Goal: Find specific page/section: Find specific page/section

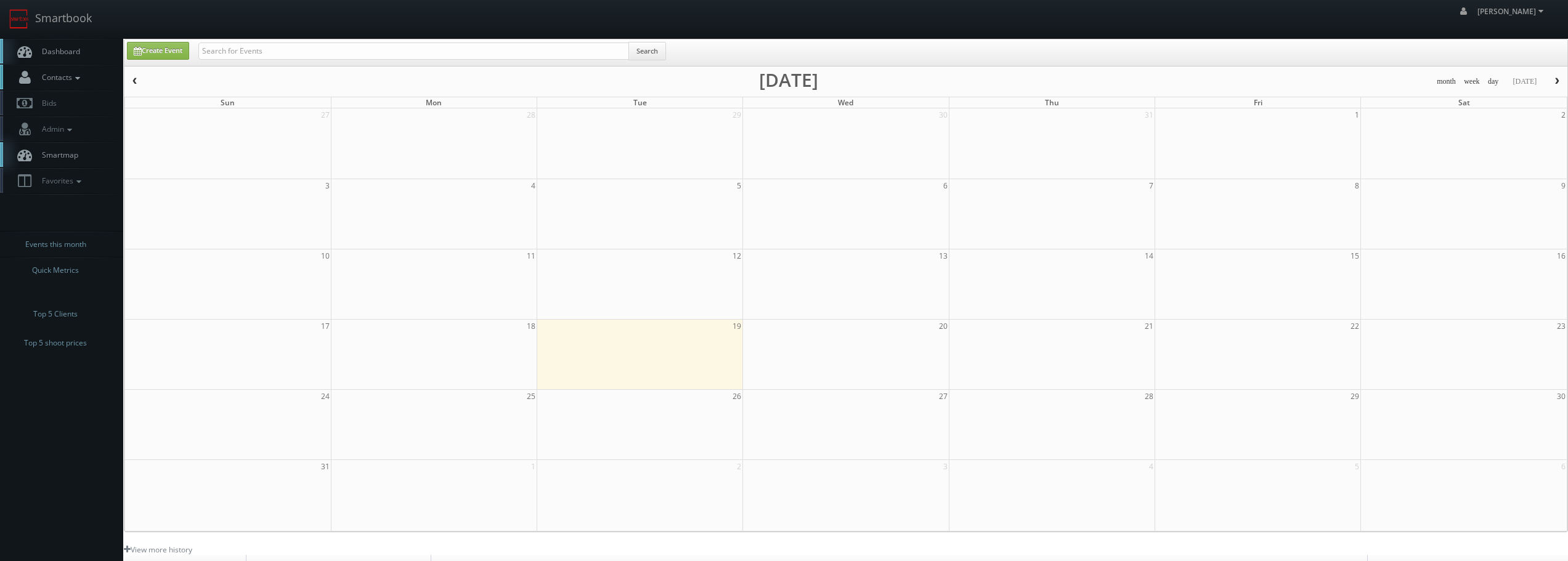
click at [79, 89] on link "Contacts" at bounding box center [61, 77] width 124 height 25
click at [71, 109] on link "Photographers Map" at bounding box center [61, 117] width 124 height 18
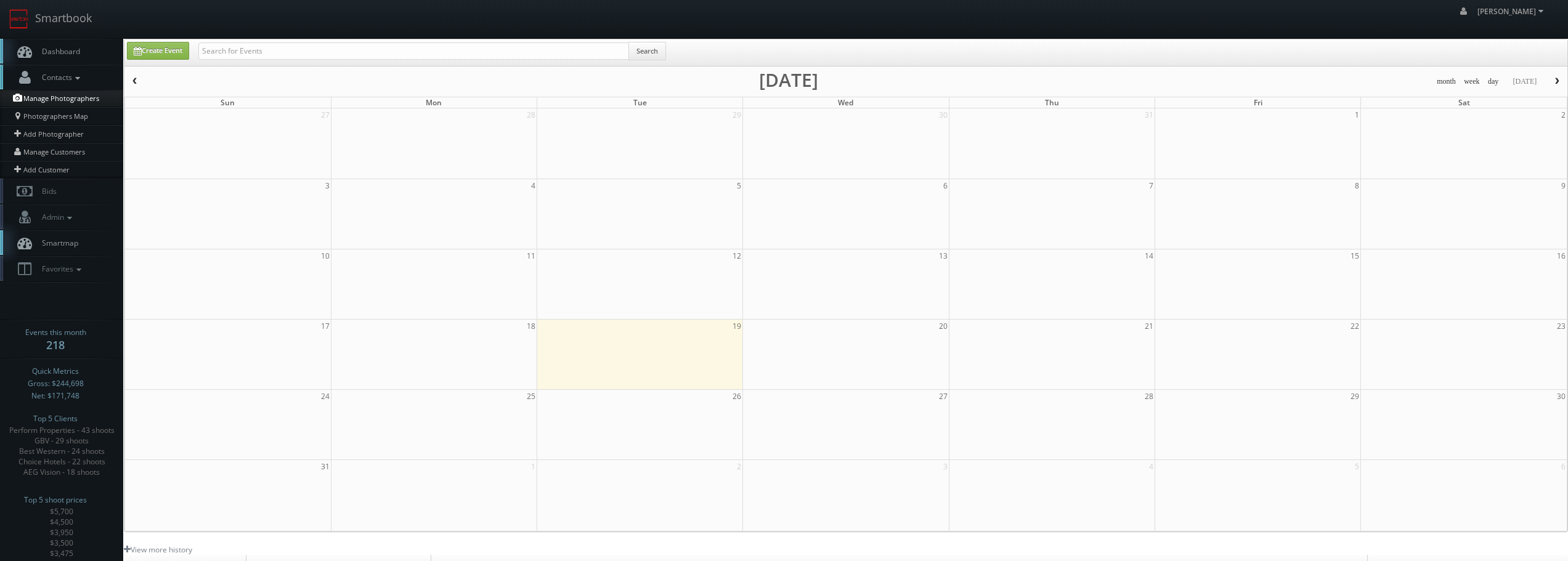
click at [68, 97] on link "Manage Photographers" at bounding box center [61, 98] width 124 height 17
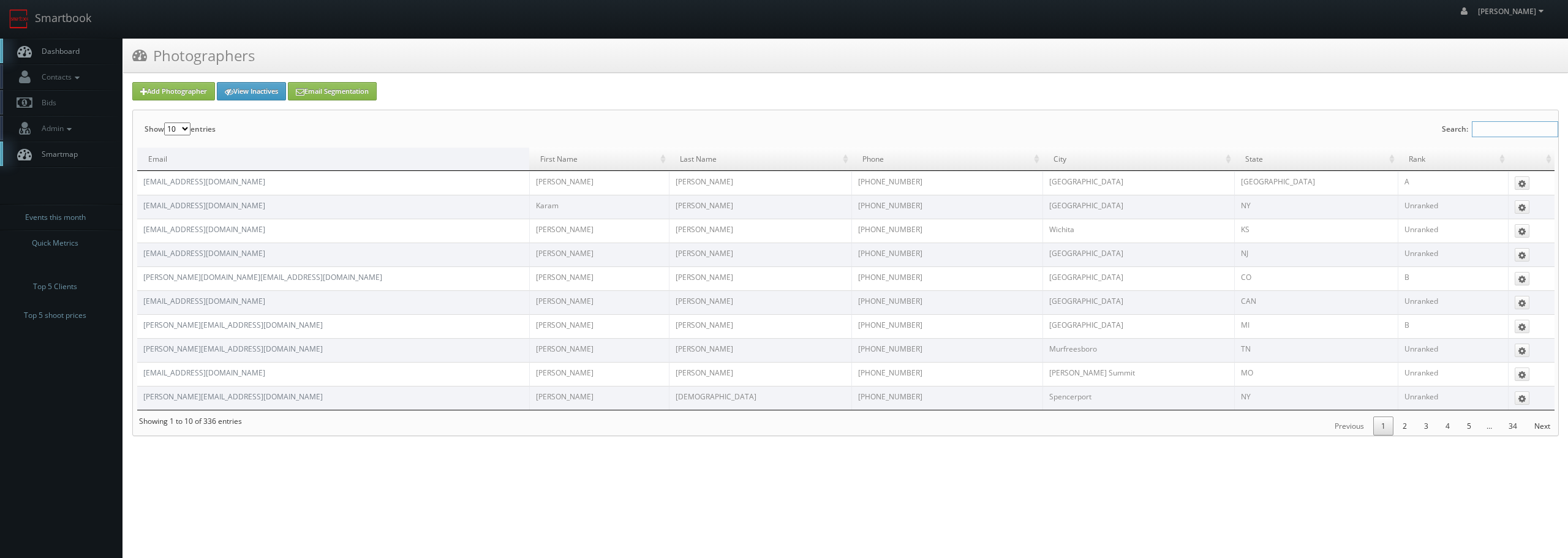
click at [1502, 124] on input "Search:" at bounding box center [1515, 129] width 87 height 16
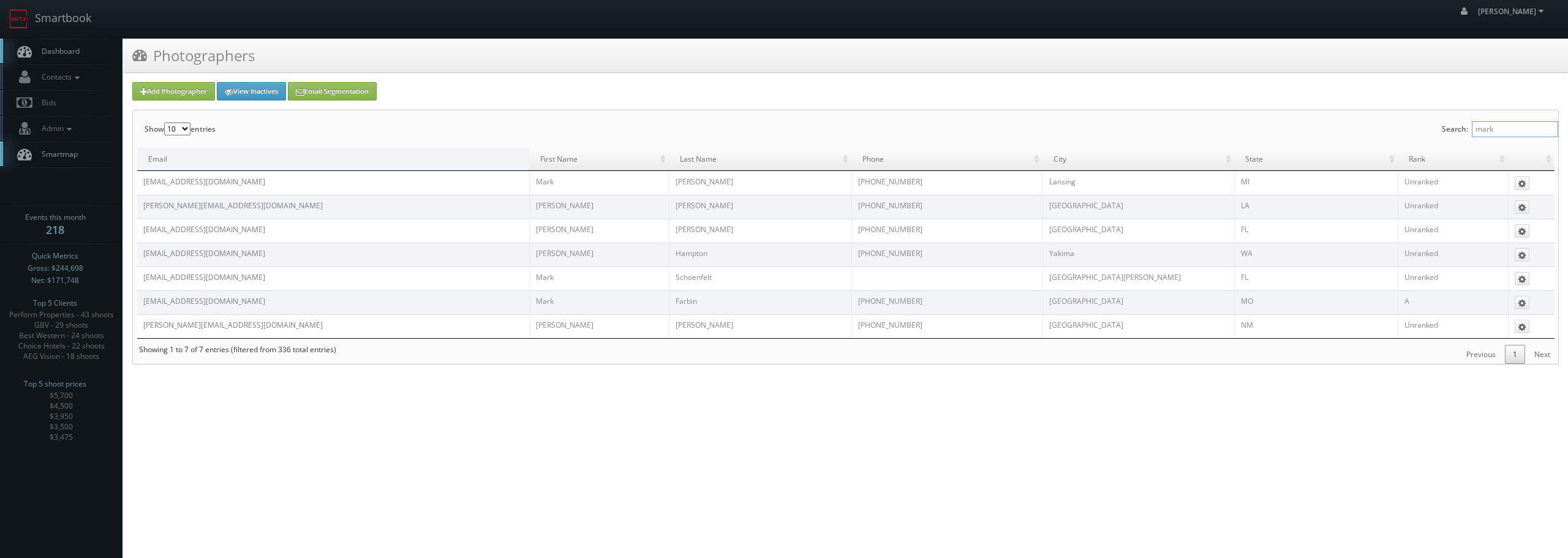
type input "mark"
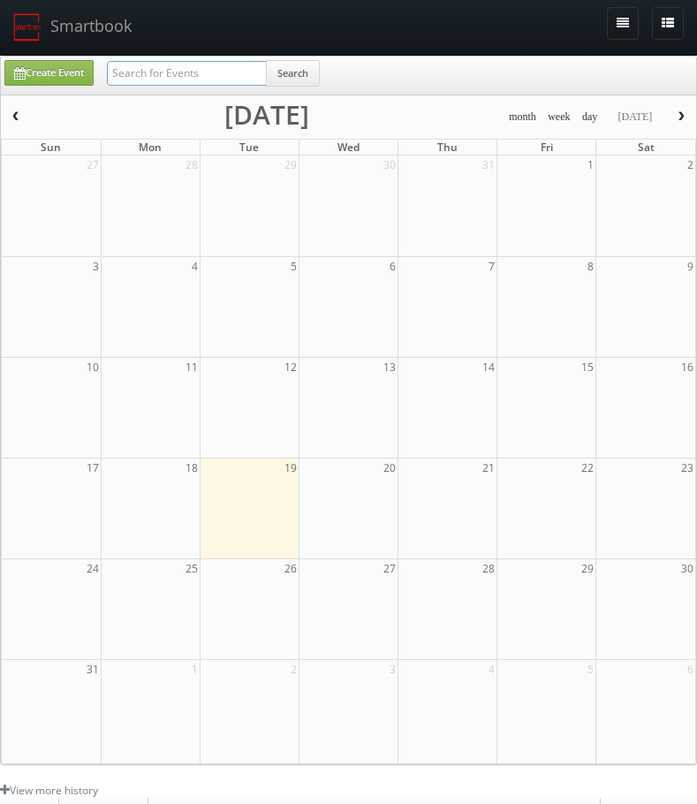
drag, startPoint x: 176, startPoint y: 75, endPoint x: 238, endPoint y: 70, distance: 62.9
click at [176, 75] on input "text" at bounding box center [187, 73] width 160 height 25
type input "cna59"
